Goal: Transaction & Acquisition: Obtain resource

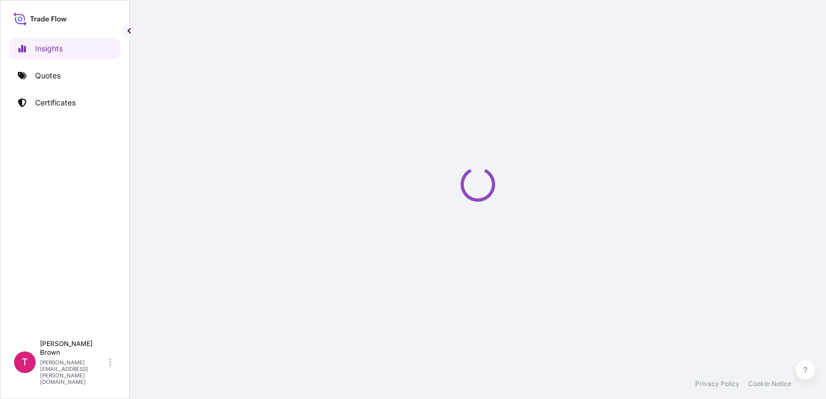
select select "2025"
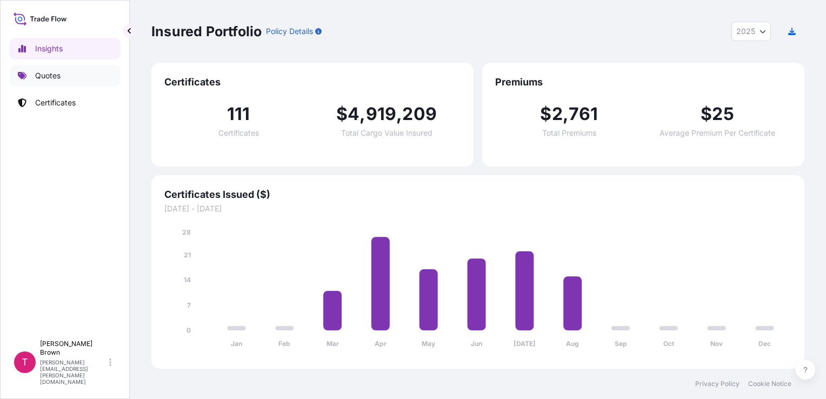
click at [84, 72] on link "Quotes" at bounding box center [64, 76] width 111 height 22
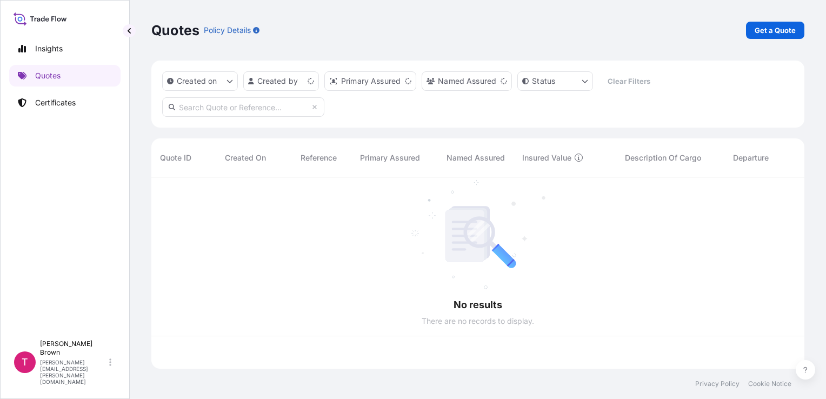
scroll to position [189, 644]
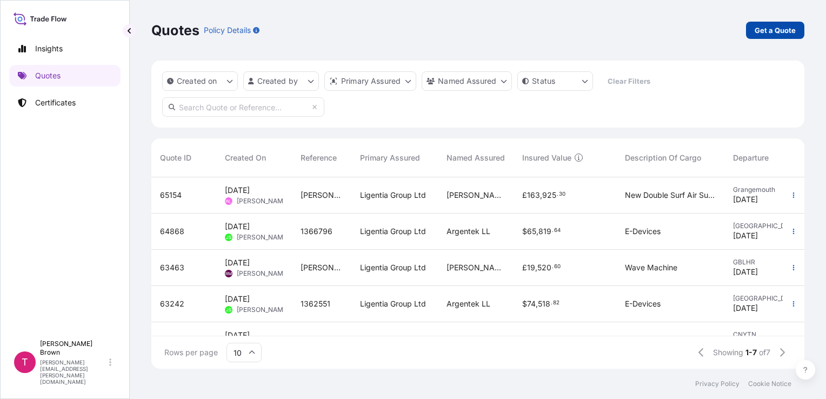
click at [769, 26] on p "Get a Quote" at bounding box center [774, 30] width 41 height 11
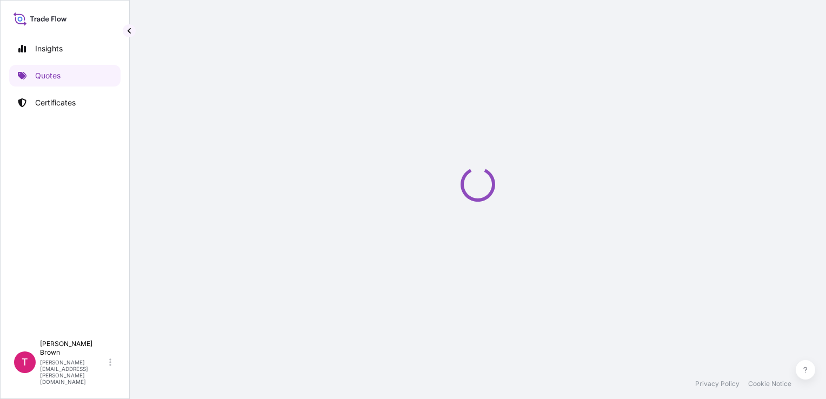
select select "Road / [GEOGRAPHIC_DATA]"
select select "Sea"
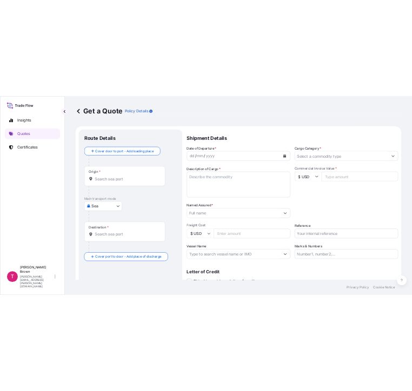
scroll to position [17, 0]
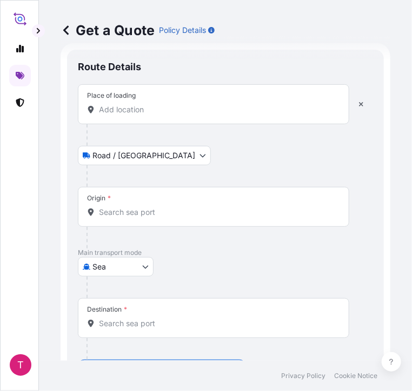
click at [123, 107] on input "Place of loading" at bounding box center [217, 109] width 237 height 11
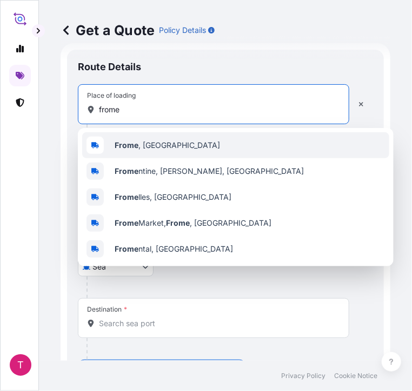
click at [120, 141] on b "Frome" at bounding box center [127, 144] width 24 height 9
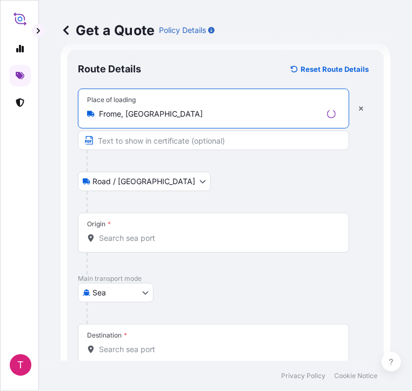
type input "Frome, [GEOGRAPHIC_DATA]"
click at [115, 140] on input "Text to appear on certificate" at bounding box center [213, 140] width 271 height 19
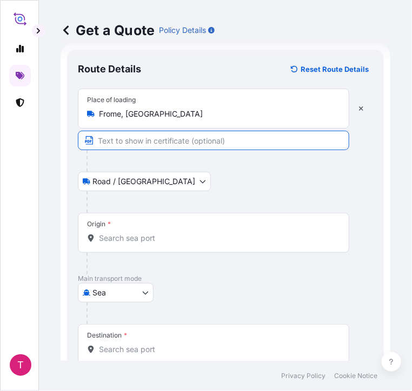
click at [113, 177] on body "0 options available. 5 options available. 3 options available. 0 options availa…" at bounding box center [206, 195] width 412 height 391
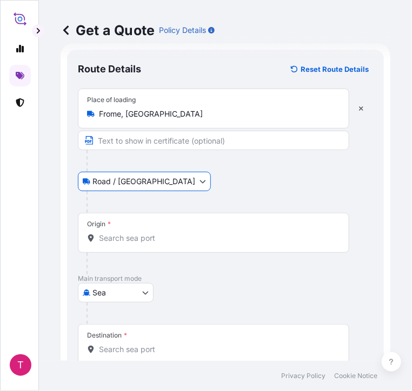
click at [138, 231] on div "Origin *" at bounding box center [213, 233] width 271 height 40
click at [138, 233] on input "Origin *" at bounding box center [217, 238] width 237 height 11
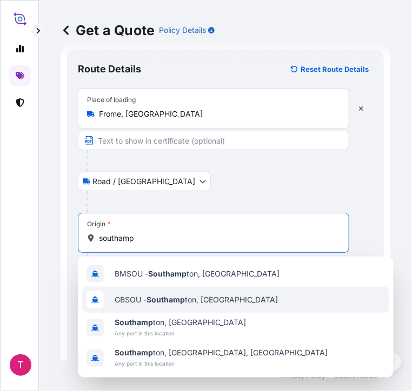
click at [131, 297] on span "GBSOU - Southamp ton, [GEOGRAPHIC_DATA]" at bounding box center [196, 299] width 163 height 11
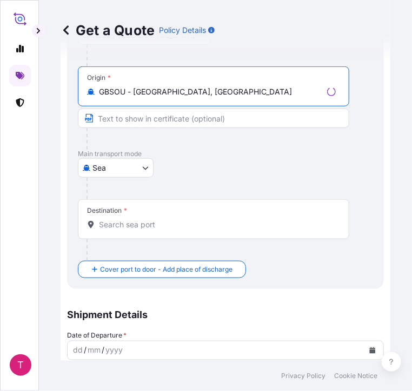
scroll to position [164, 0]
type input "GBSOU - [GEOGRAPHIC_DATA], [GEOGRAPHIC_DATA]"
click at [124, 229] on input "Destination *" at bounding box center [217, 224] width 237 height 11
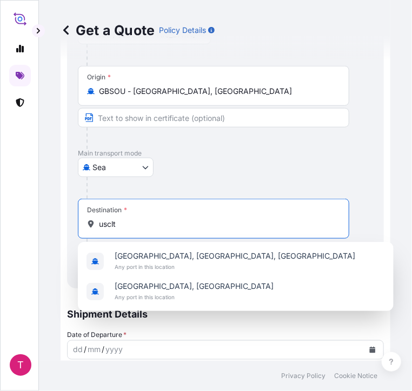
drag, startPoint x: 126, startPoint y: 227, endPoint x: 91, endPoint y: 225, distance: 35.7
click at [91, 225] on div "usclt" at bounding box center [213, 224] width 253 height 11
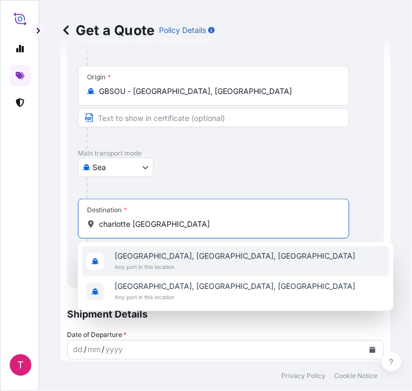
click at [121, 257] on span "[GEOGRAPHIC_DATA], [GEOGRAPHIC_DATA], [GEOGRAPHIC_DATA]" at bounding box center [235, 256] width 240 height 11
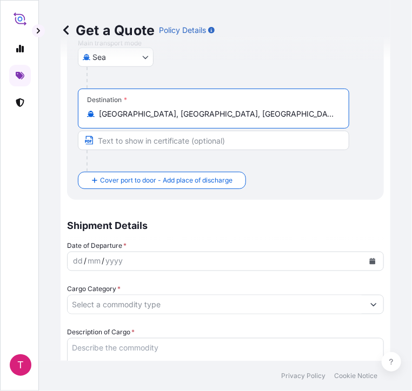
scroll to position [278, 0]
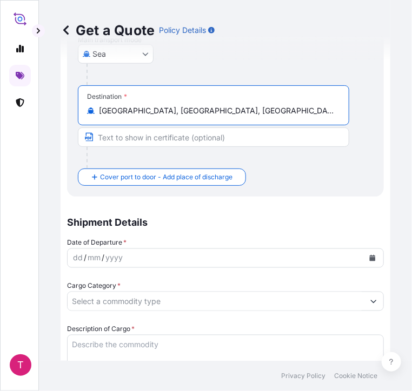
type input "[GEOGRAPHIC_DATA], [GEOGRAPHIC_DATA], [GEOGRAPHIC_DATA]"
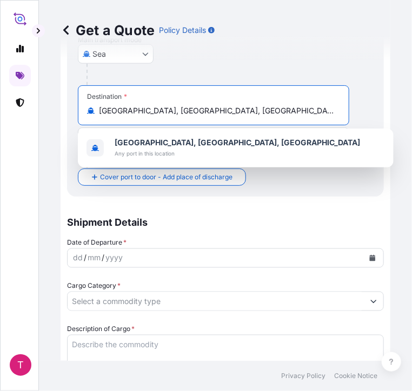
scroll to position [333, 0]
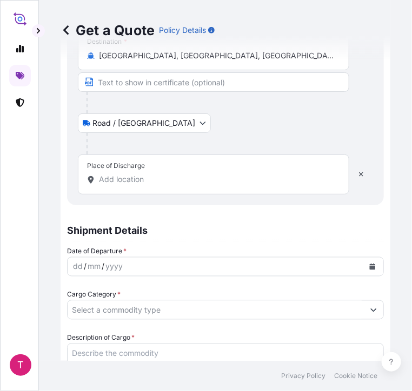
click at [110, 175] on input "Place of Discharge" at bounding box center [217, 180] width 237 height 11
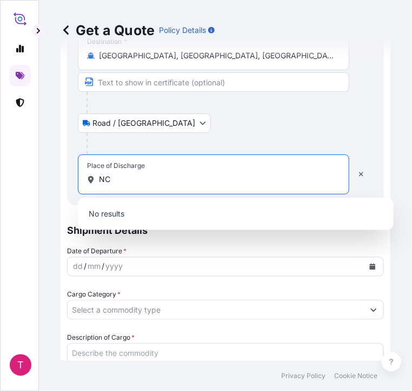
paste input "28173"
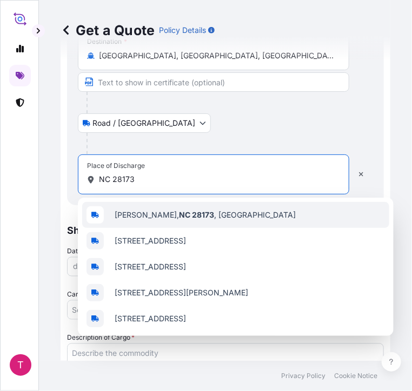
click at [131, 220] on span "[PERSON_NAME], NC 28173 , [GEOGRAPHIC_DATA]" at bounding box center [205, 215] width 181 height 11
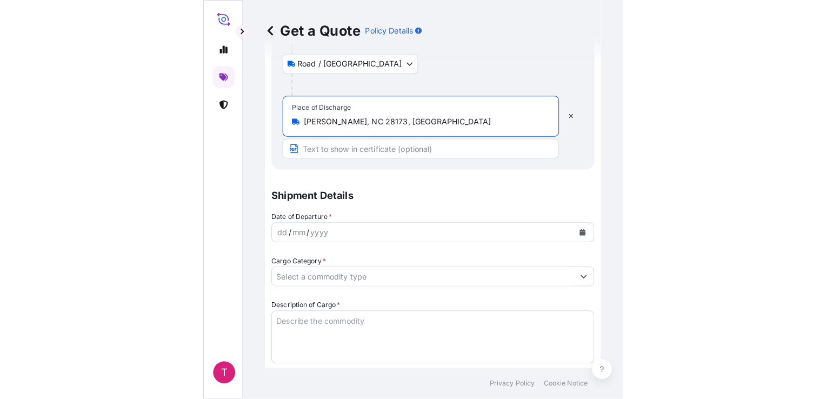
scroll to position [393, 0]
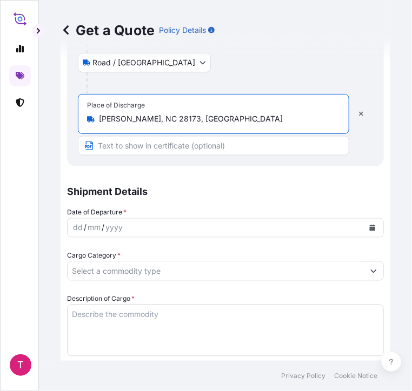
type input "[PERSON_NAME], NC 28173, [GEOGRAPHIC_DATA]"
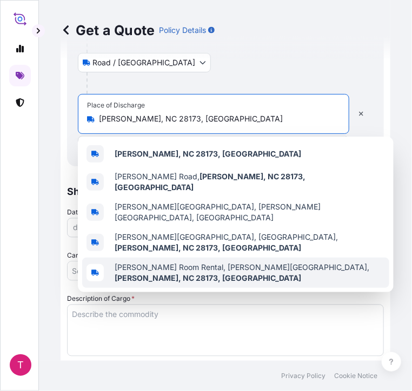
click at [56, 283] on div "Get a Quote Policy Details Route Details Reset Route Details Place of loading F…" at bounding box center [225, 180] width 373 height 361
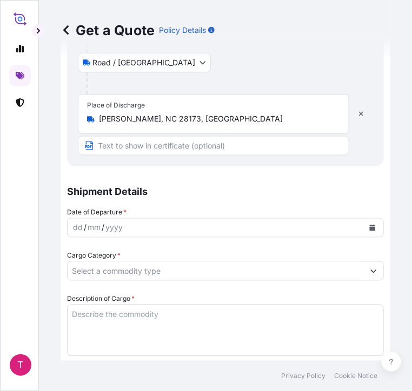
click at [80, 230] on div "dd" at bounding box center [78, 228] width 12 height 13
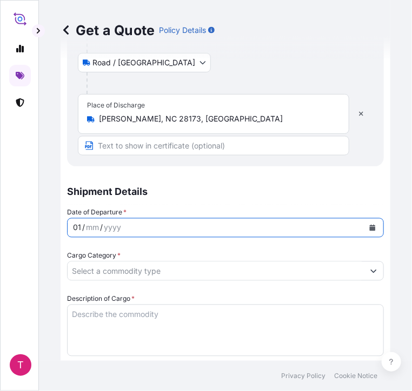
click at [78, 225] on div "01" at bounding box center [77, 228] width 10 height 13
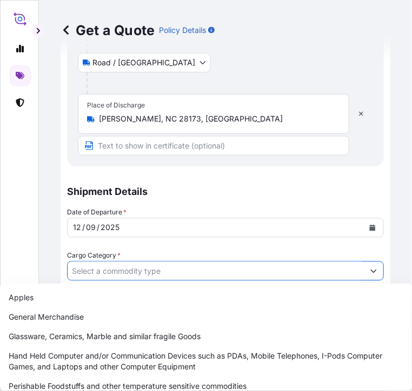
click at [127, 273] on input "Cargo Category *" at bounding box center [216, 271] width 296 height 19
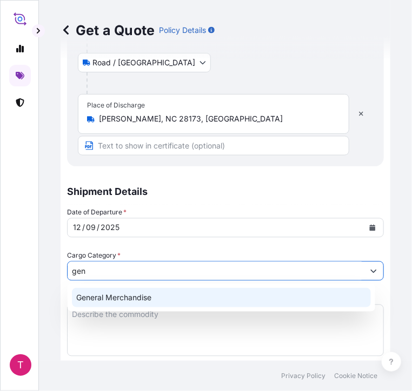
click at [109, 298] on div "General Merchandise" at bounding box center [221, 297] width 299 height 19
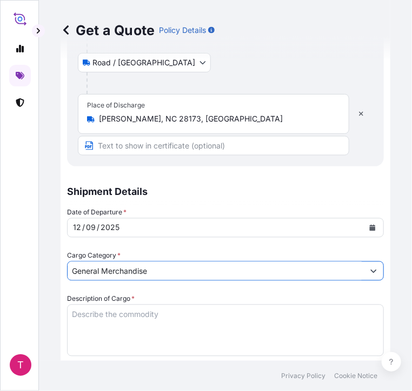
type input "General Merchandise"
click at [103, 307] on textarea "Description of Cargo *" at bounding box center [225, 331] width 317 height 52
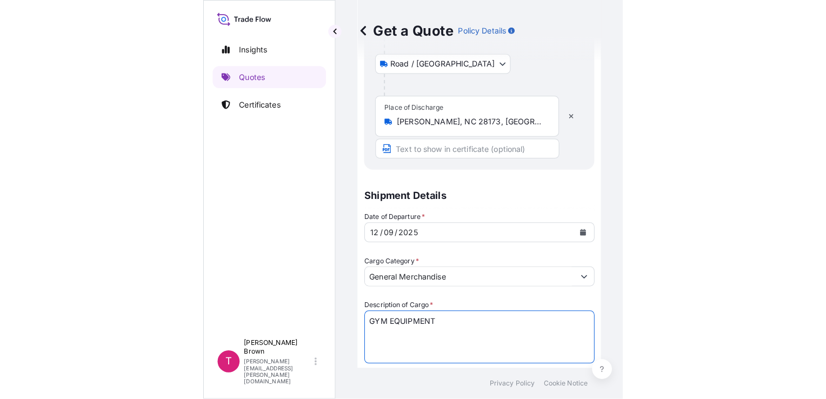
scroll to position [197, 0]
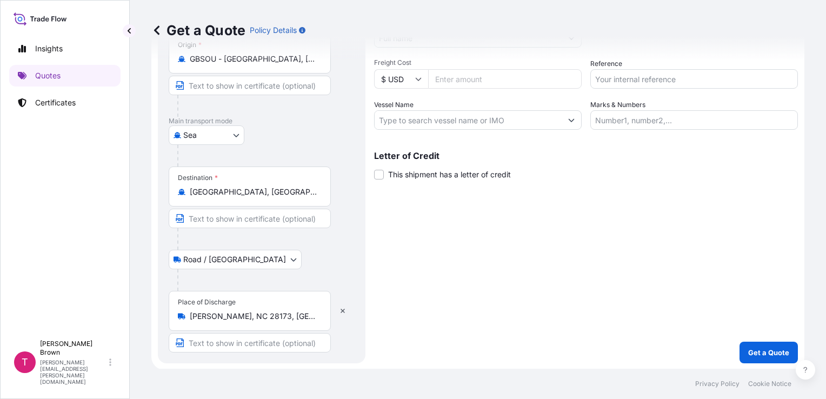
type textarea "GYM EQUIPMENT"
click at [536, 144] on div "Letter of Credit This shipment has a letter of credit Letter of credit * Letter…" at bounding box center [586, 159] width 424 height 42
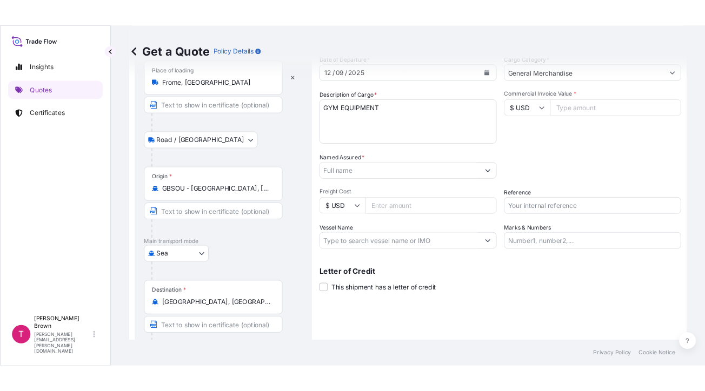
scroll to position [0, 0]
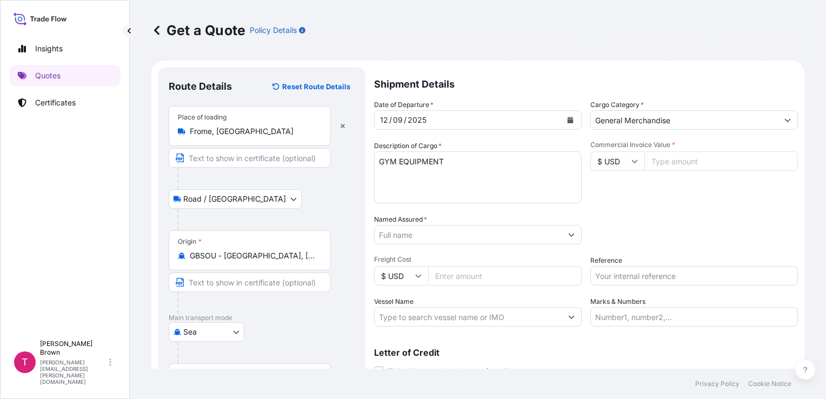
click at [633, 165] on input "$ USD" at bounding box center [617, 160] width 54 height 19
click at [607, 218] on div "£ GBP" at bounding box center [612, 213] width 45 height 21
type input "£ GBP"
click at [665, 161] on input "Commercial Invoice Value *" at bounding box center [720, 160] width 153 height 19
paste input "7794.50"
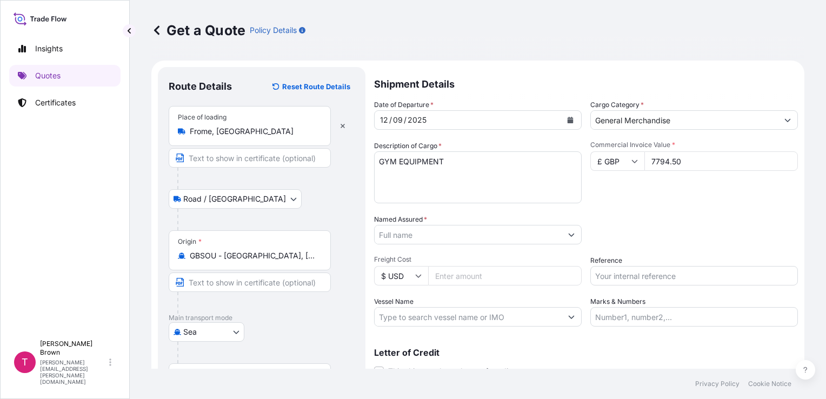
type input "7794.50"
click at [440, 243] on input "Named Assured *" at bounding box center [467, 234] width 187 height 19
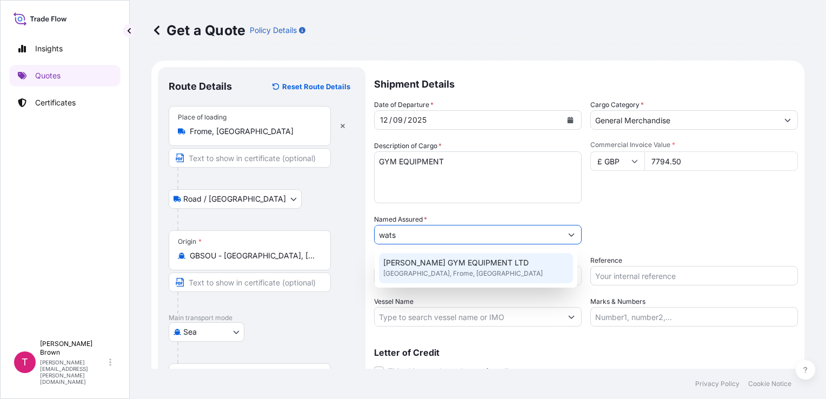
click at [428, 269] on span "[GEOGRAPHIC_DATA], Frome, [GEOGRAPHIC_DATA]" at bounding box center [462, 273] width 159 height 11
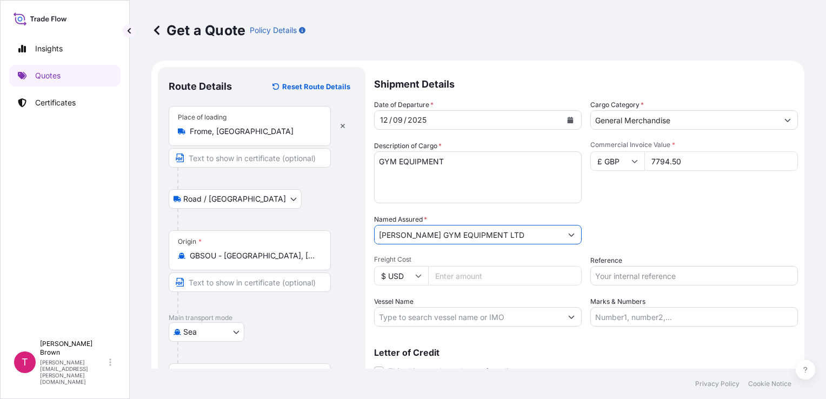
type input "[PERSON_NAME] GYM EQUIPMENT LTD"
click at [415, 277] on icon at bounding box center [418, 275] width 6 height 6
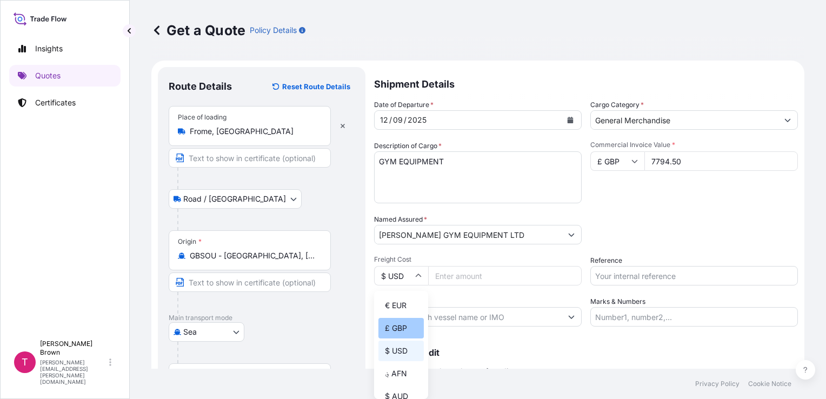
click at [404, 330] on div "£ GBP" at bounding box center [400, 328] width 45 height 21
type input "£ GBP"
click at [475, 267] on input "Freight Cost" at bounding box center [504, 275] width 153 height 19
paste input "2250.00"
type input "2250.00"
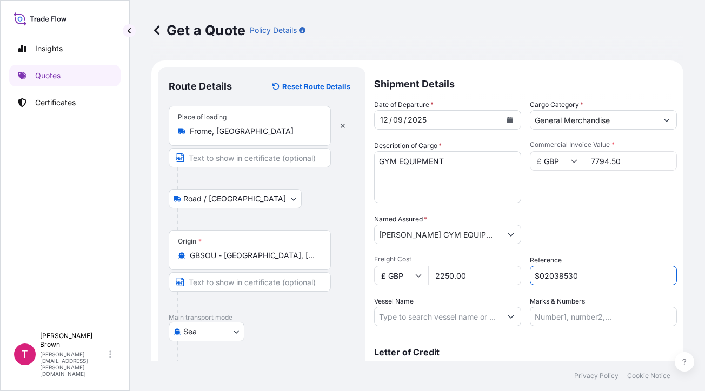
scroll to position [106, 0]
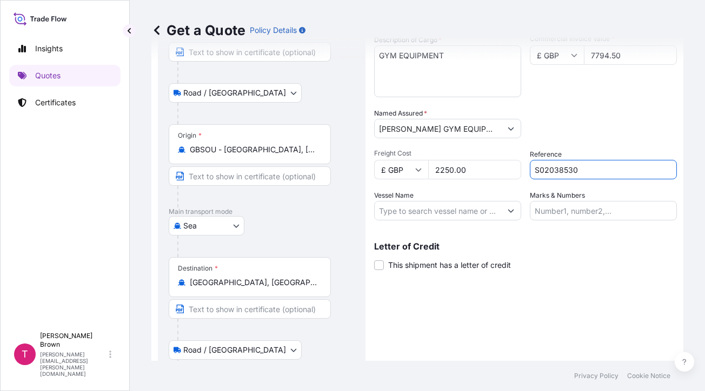
type input "S02038530"
click at [436, 209] on input "Vessel Name" at bounding box center [437, 210] width 126 height 19
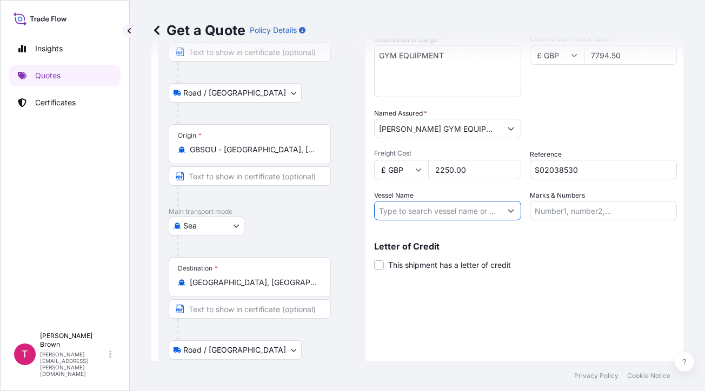
paste input "MOL PROFICIENCY"
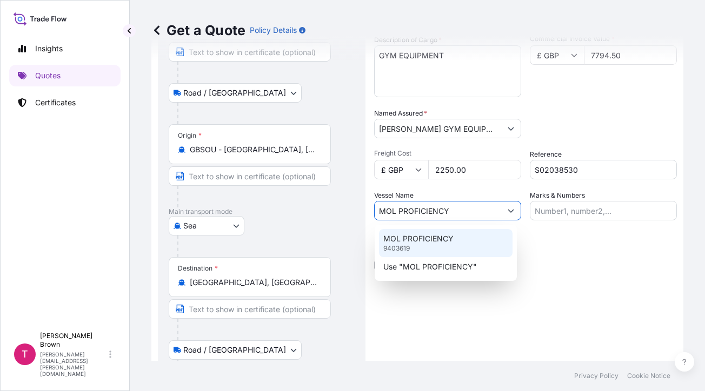
click at [438, 240] on p "MOL PROFICIENCY" at bounding box center [418, 238] width 70 height 11
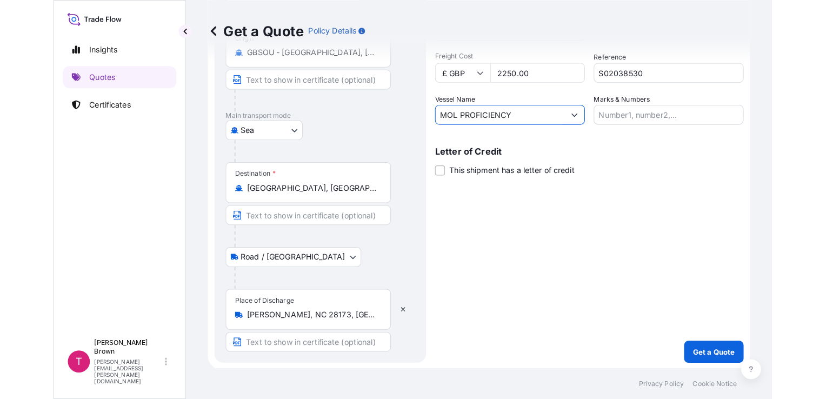
scroll to position [204, 0]
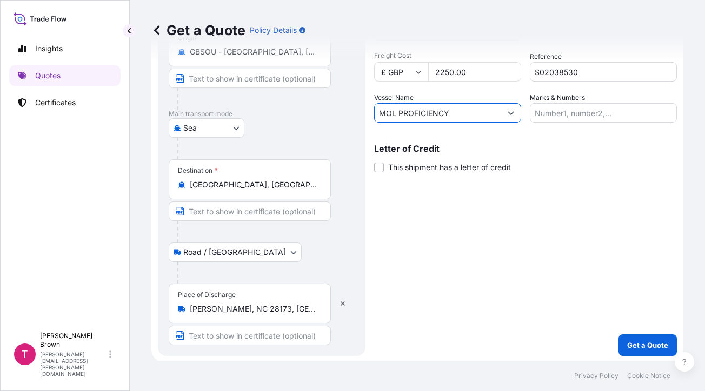
type input "MOL PROFICIENCY"
click at [559, 117] on input "Marks & Numbers" at bounding box center [602, 112] width 147 height 19
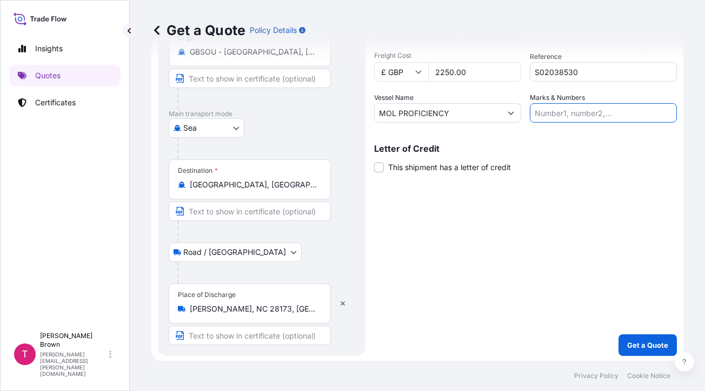
paste input "30653"
type input "30653"
click at [627, 341] on p "Get a Quote" at bounding box center [647, 345] width 41 height 11
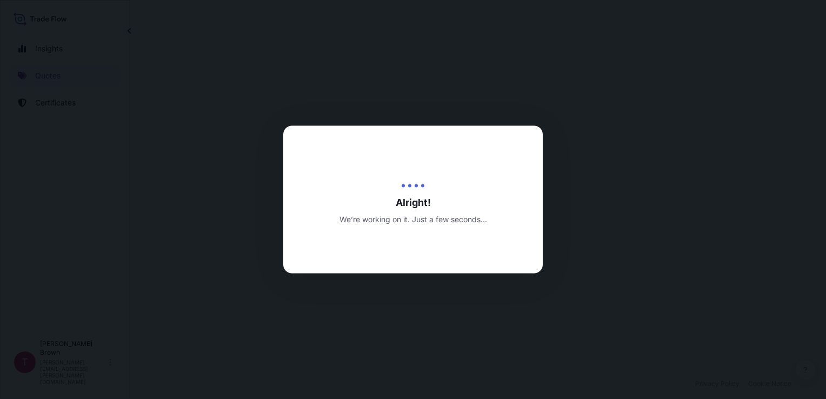
select select "Road / [GEOGRAPHIC_DATA]"
select select "Sea"
select select "Road / [GEOGRAPHIC_DATA]"
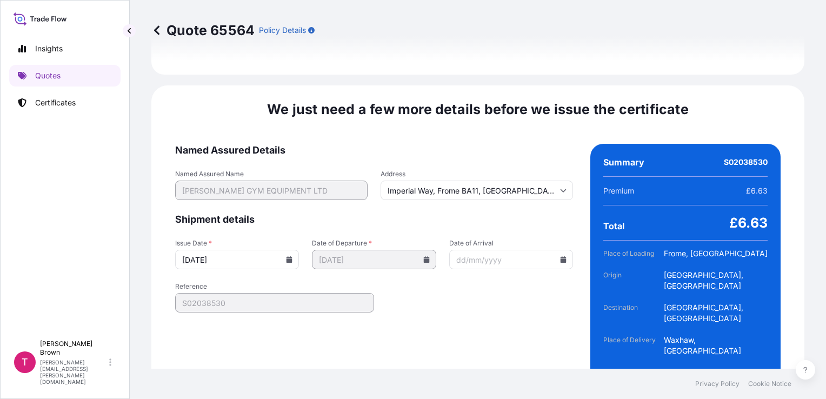
scroll to position [1607, 0]
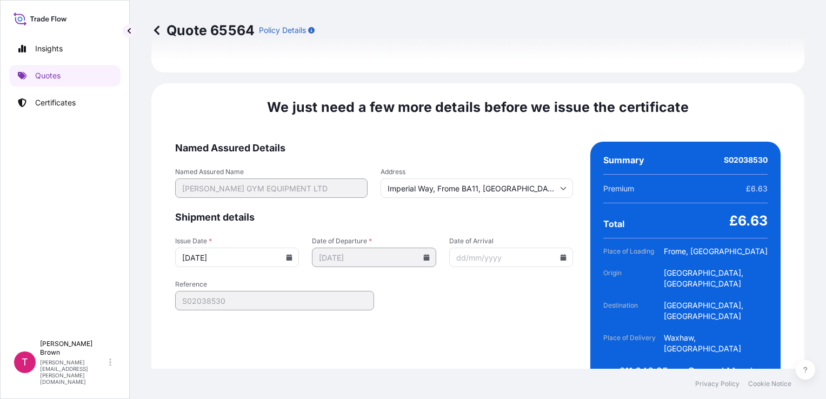
click at [457, 247] on input "Date of Arrival" at bounding box center [511, 256] width 124 height 19
type input "[DATE]"
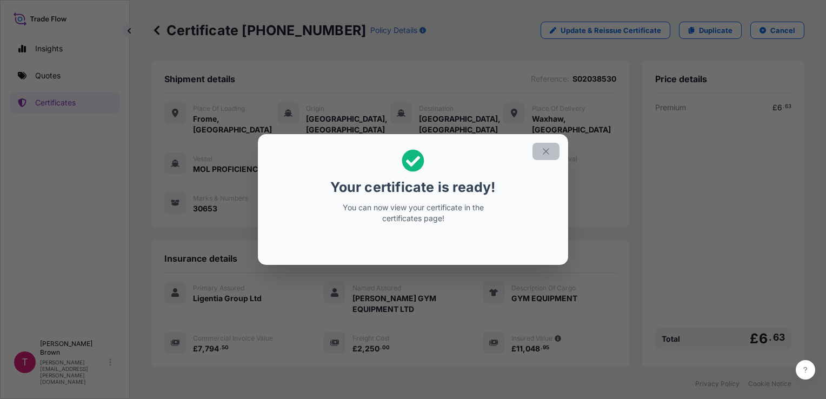
click at [544, 149] on icon "button" at bounding box center [545, 151] width 6 height 6
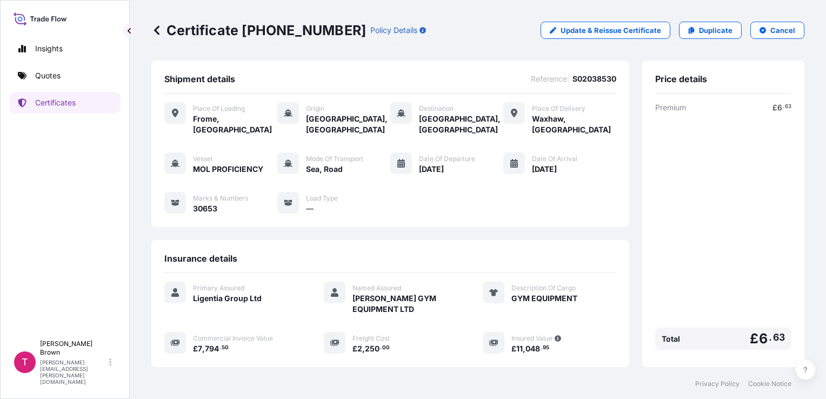
scroll to position [156, 0]
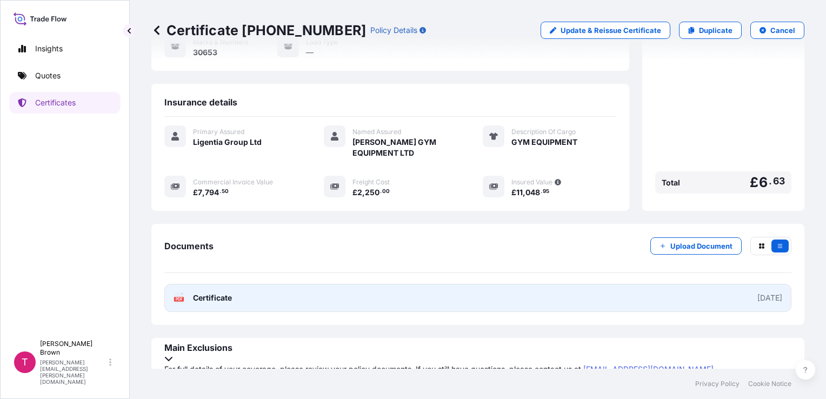
click at [702, 300] on link "PDF Certificate [DATE]" at bounding box center [477, 298] width 627 height 28
